Goal: Task Accomplishment & Management: Complete application form

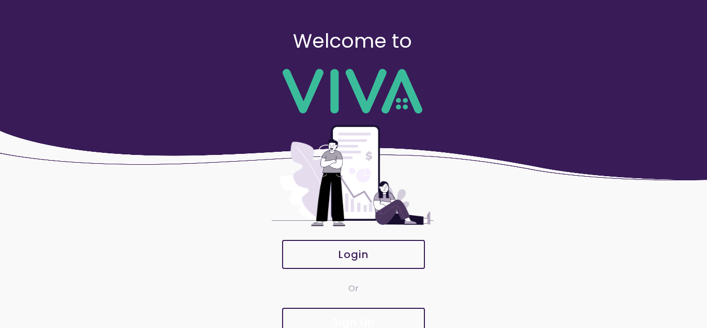
click at [318, 317] on span "Sign Up" at bounding box center [354, 322] width 120 height 10
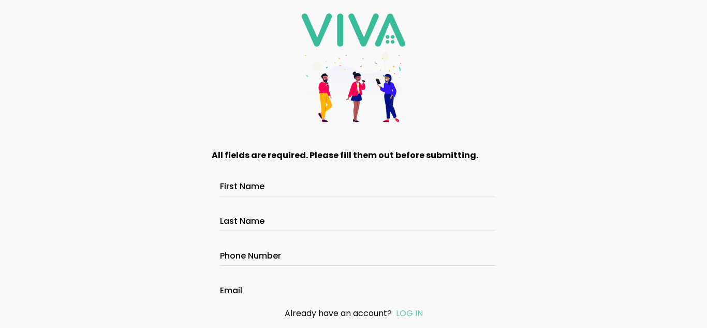
click at [282, 195] on div at bounding box center [353, 188] width 267 height 16
click at [282, 192] on input "First Name" at bounding box center [353, 187] width 267 height 9
type input "*****"
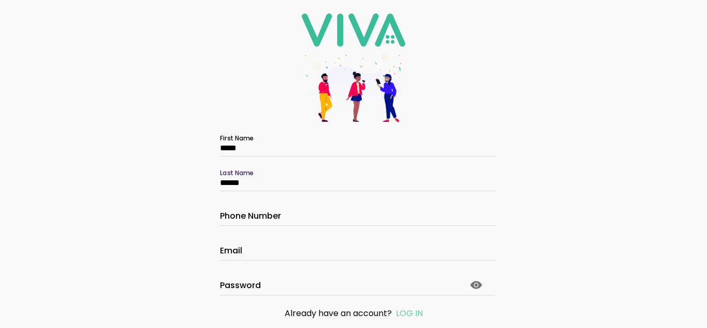
scroll to position [39, 0]
type input "******"
click at [267, 214] on input "Phone Number" at bounding box center [353, 217] width 267 height 9
type input "**********"
click at [257, 248] on input "Email" at bounding box center [353, 252] width 267 height 9
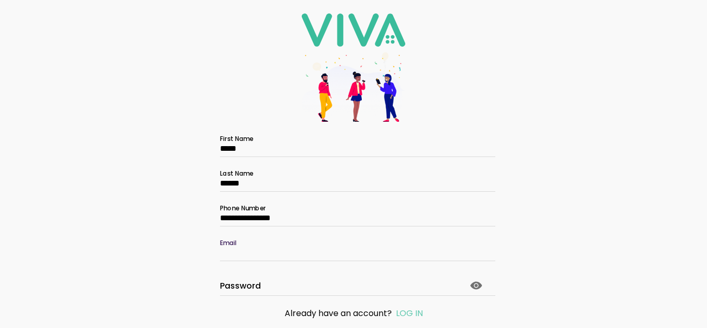
click at [257, 248] on input "Email" at bounding box center [353, 252] width 267 height 9
type input "**********"
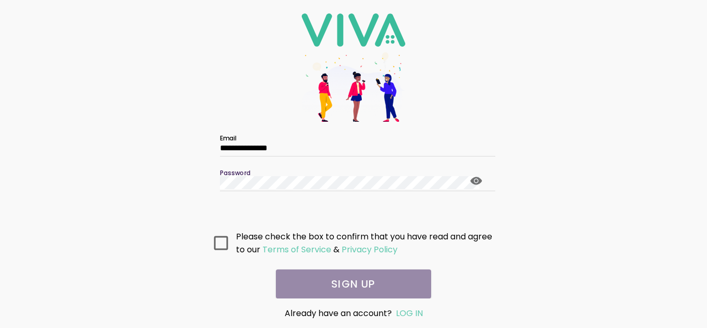
click at [470, 179] on icon at bounding box center [476, 180] width 12 height 12
click at [226, 242] on icon at bounding box center [221, 243] width 14 height 14
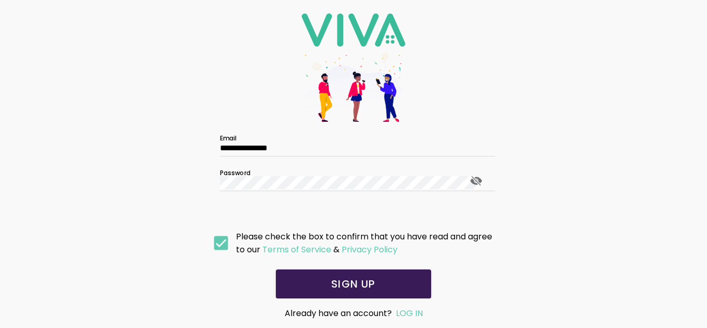
click at [321, 287] on span "SIGN UP" at bounding box center [353, 284] width 135 height 10
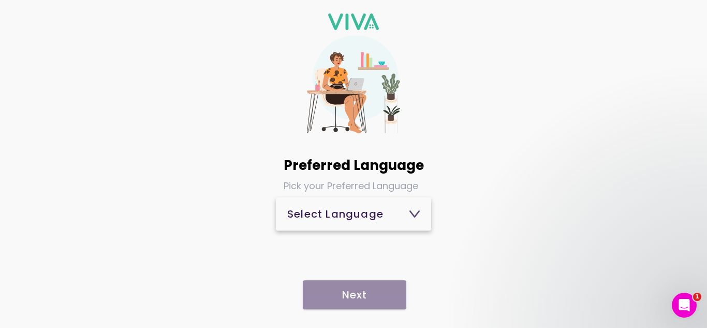
click at [404, 215] on div "Select Language" at bounding box center [353, 214] width 133 height 10
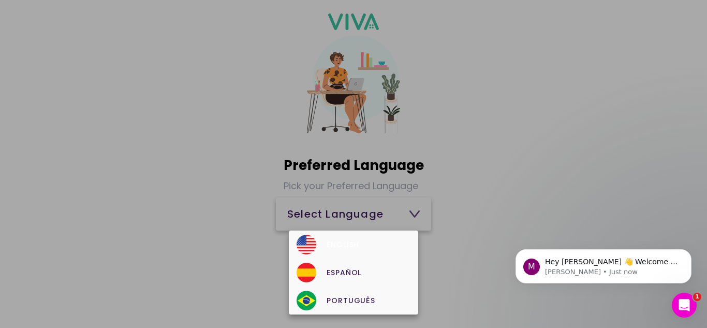
click at [350, 246] on div "English" at bounding box center [353, 245] width 113 height 20
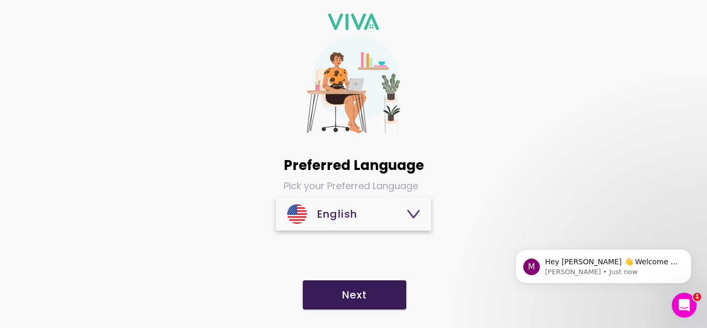
click at [0, 0] on slot "Next" at bounding box center [0, 0] width 0 height 0
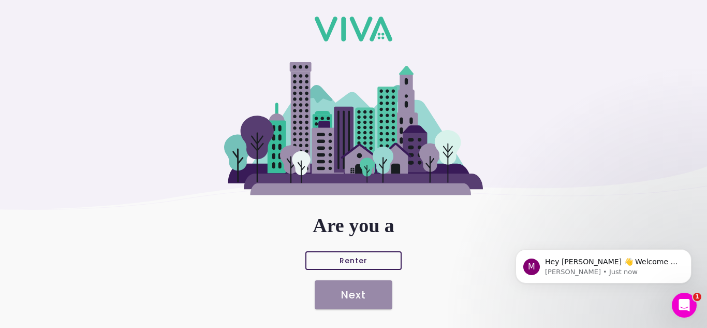
scroll to position [46, 0]
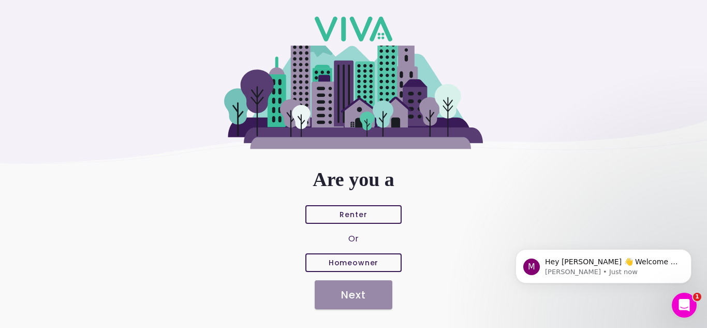
click at [0, 0] on slot "Renter" at bounding box center [0, 0] width 0 height 0
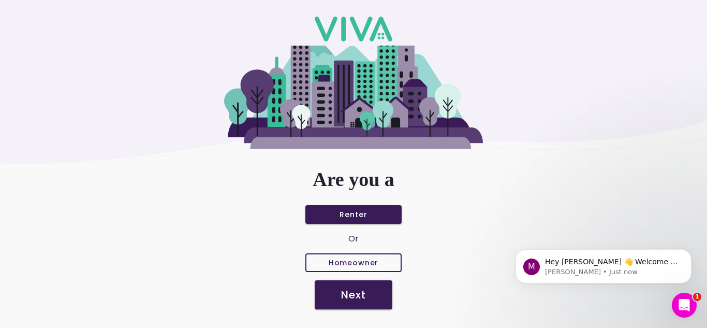
click at [0, 0] on slot "Next" at bounding box center [0, 0] width 0 height 0
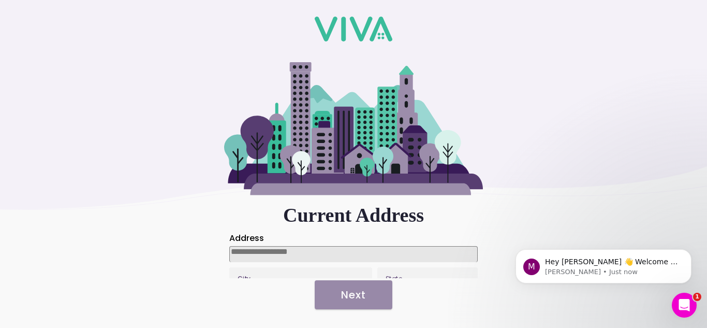
click at [333, 250] on input at bounding box center [353, 254] width 249 height 16
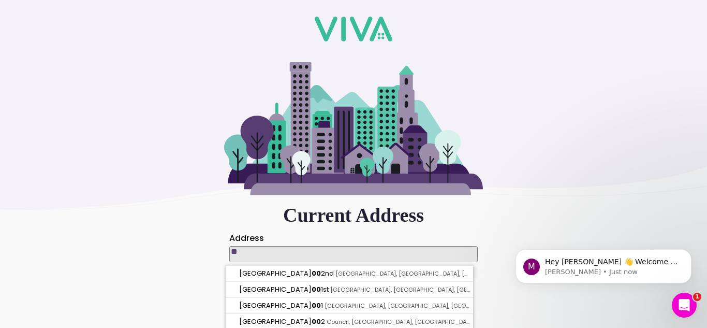
type input "*"
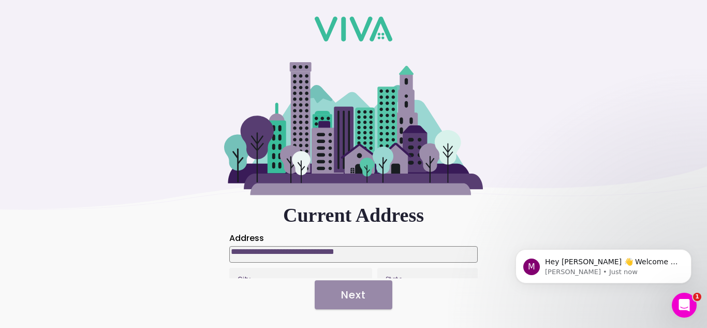
type input "**********"
type input "*****"
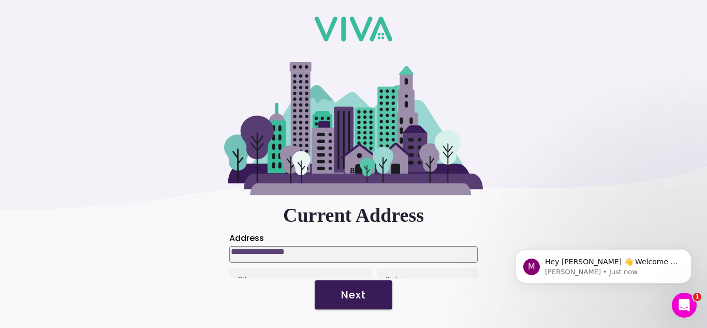
click at [0, 0] on slot "Next" at bounding box center [0, 0] width 0 height 0
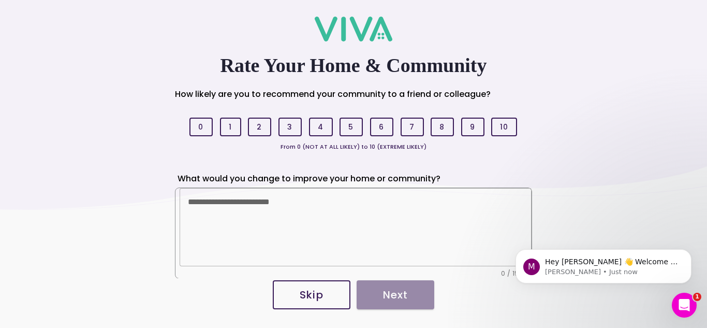
click at [0, 0] on slot "Skip" at bounding box center [0, 0] width 0 height 0
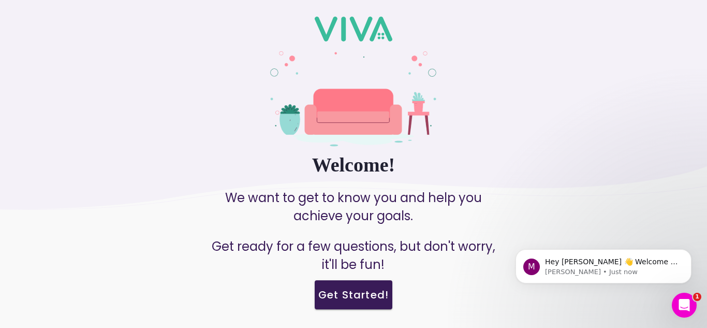
click at [0, 0] on slot "Get Started!" at bounding box center [0, 0] width 0 height 0
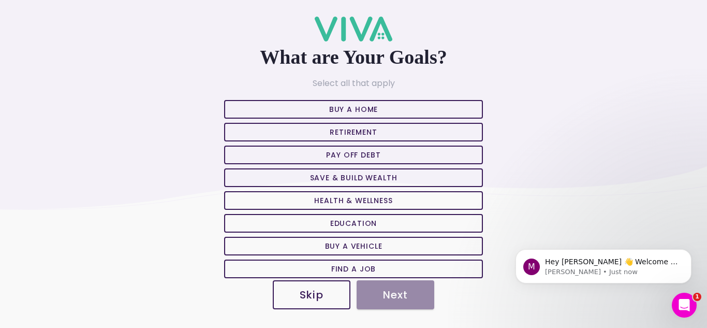
click at [0, 0] on slot "Skip" at bounding box center [0, 0] width 0 height 0
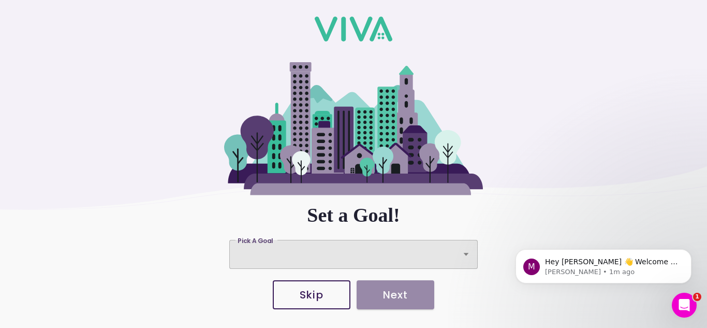
click at [464, 253] on icon at bounding box center [466, 254] width 5 height 3
click at [462, 253] on button "Pick A Goal Pick A Goal" at bounding box center [353, 254] width 249 height 29
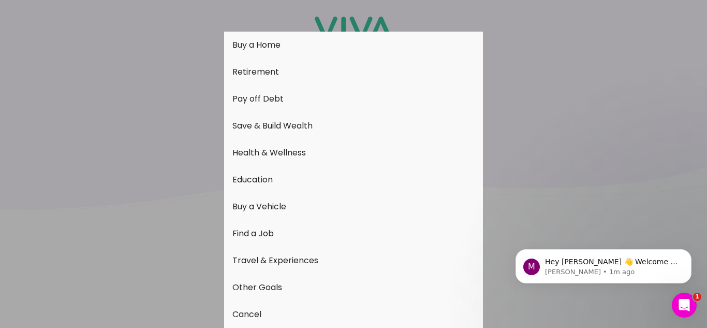
click at [276, 43] on button "Buy a Home" at bounding box center [353, 45] width 259 height 27
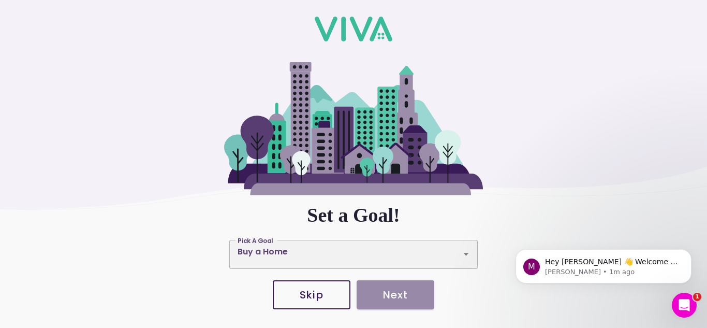
click at [370, 304] on div "Skip Next" at bounding box center [354, 294] width 168 height 33
click at [370, 293] on div "Skip Next" at bounding box center [354, 294] width 168 height 33
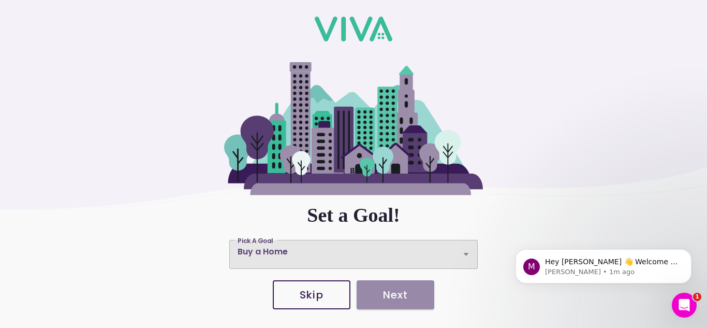
click at [369, 254] on div "Pick A Goal" at bounding box center [353, 254] width 249 height 29
click at [369, 254] on button "Pick A Goal Pick A Goal Buy a Home" at bounding box center [353, 254] width 249 height 29
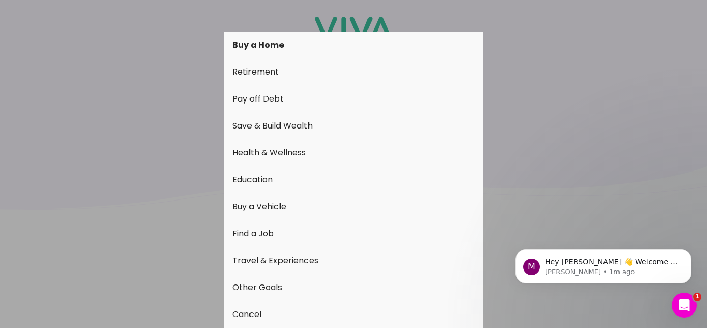
click at [566, 124] on ion-backdrop at bounding box center [353, 164] width 707 height 328
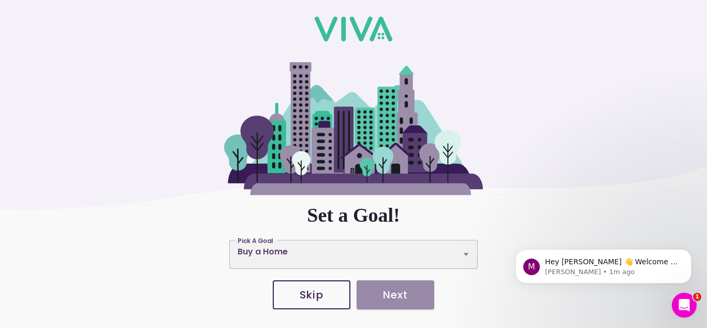
click at [412, 294] on div "Skip Next" at bounding box center [354, 294] width 168 height 33
click at [383, 294] on div "Skip Next" at bounding box center [354, 294] width 168 height 33
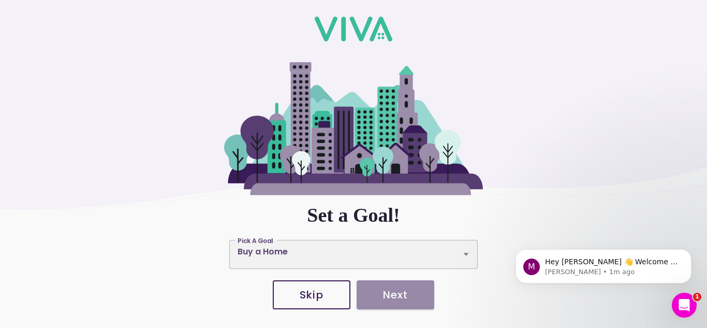
click at [383, 294] on div "Skip Next" at bounding box center [354, 294] width 168 height 33
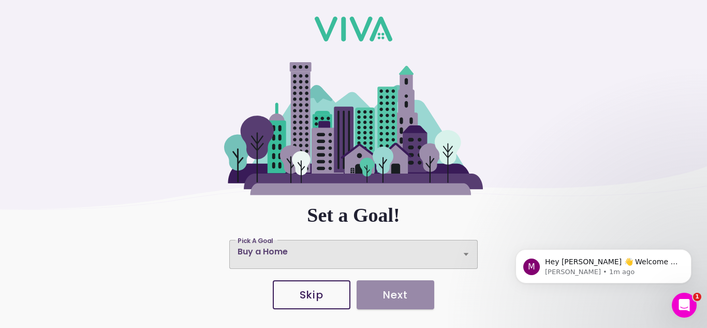
click at [446, 255] on div "Pick A Goal" at bounding box center [353, 254] width 249 height 29
click at [446, 255] on button "Pick A Goal Pick A Goal Buy a Home" at bounding box center [353, 254] width 249 height 29
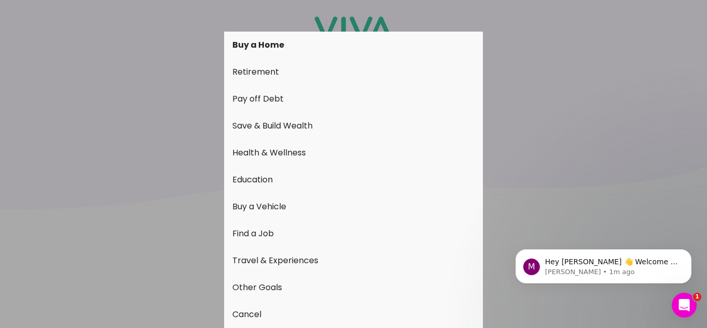
click at [269, 98] on button "Pay off Debt" at bounding box center [353, 98] width 259 height 27
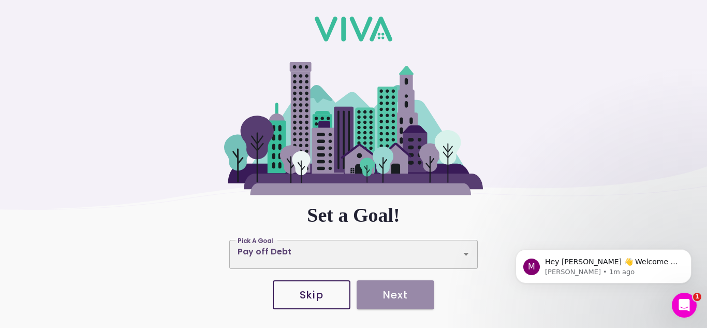
click at [388, 295] on div "Skip Next" at bounding box center [354, 294] width 168 height 33
click at [326, 296] on span "Skip" at bounding box center [311, 294] width 55 height 10
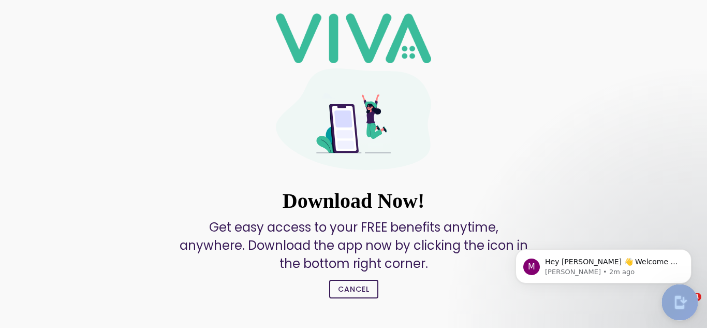
click at [681, 300] on img at bounding box center [680, 302] width 36 height 36
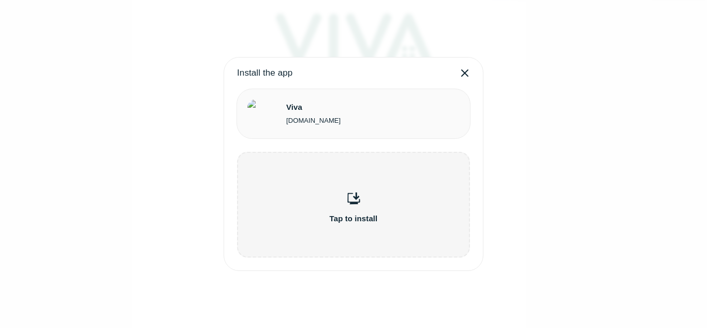
click at [335, 191] on div "Tap to install" at bounding box center [353, 205] width 233 height 106
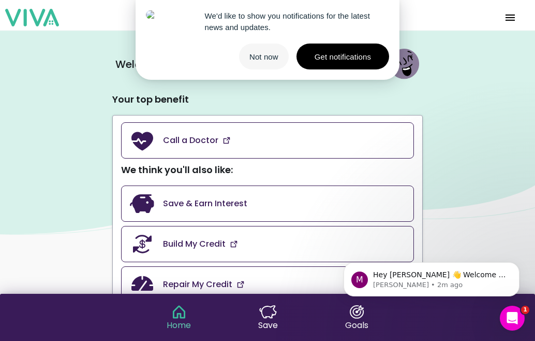
click at [262, 63] on button "Not now" at bounding box center [264, 56] width 50 height 26
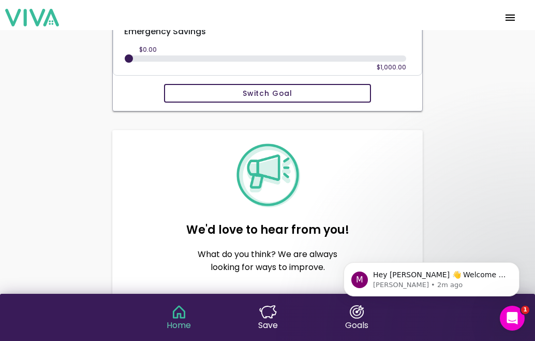
scroll to position [630, 0]
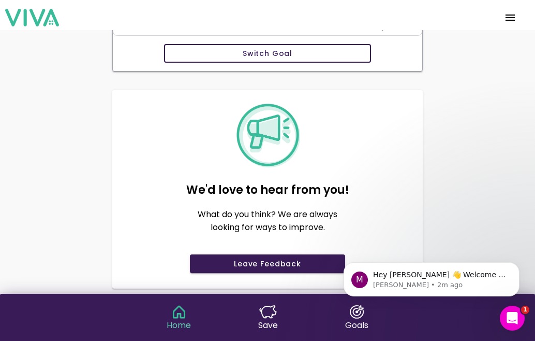
click at [354, 313] on img at bounding box center [357, 311] width 18 height 13
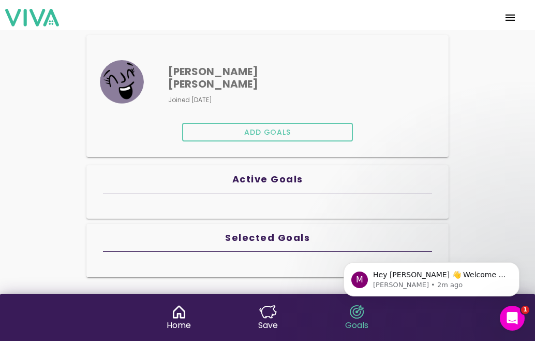
click at [264, 311] on img at bounding box center [268, 311] width 18 height 13
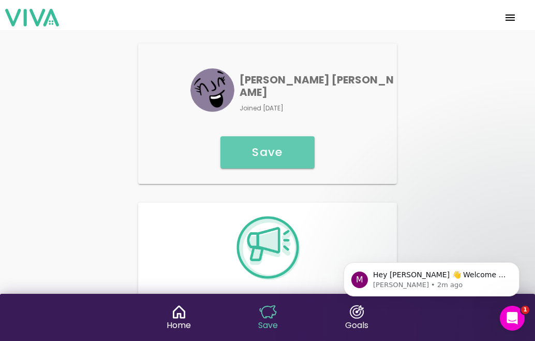
scroll to position [109, 0]
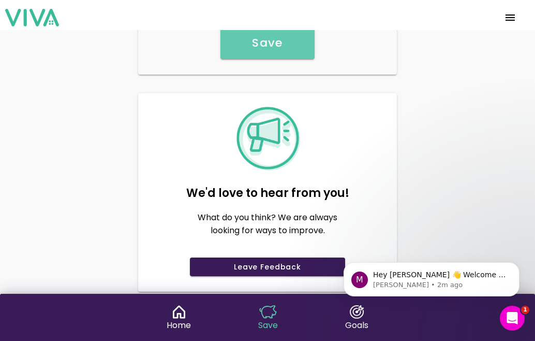
click at [181, 313] on img at bounding box center [179, 311] width 18 height 13
